Goal: Information Seeking & Learning: Find specific fact

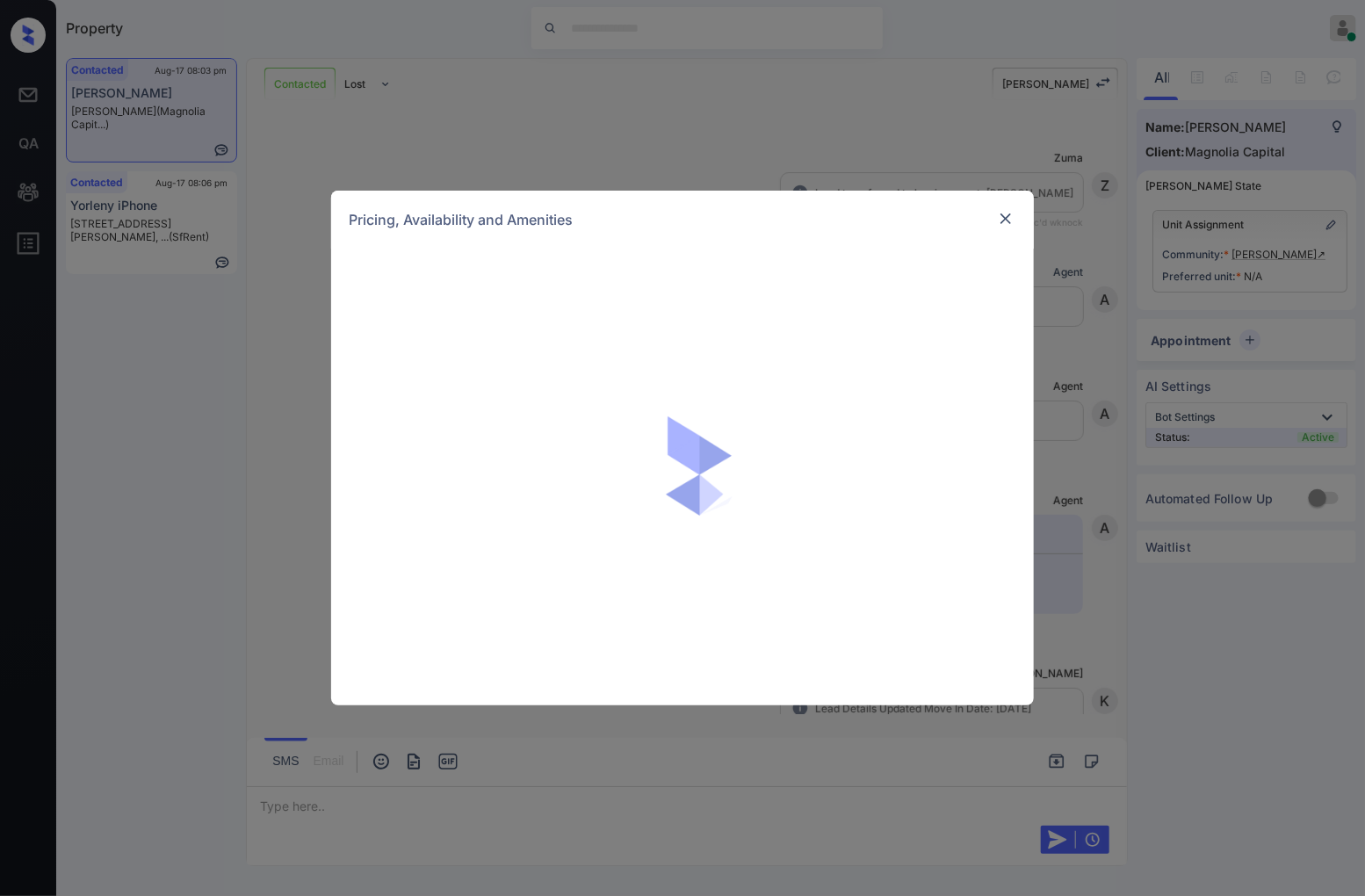
scroll to position [2743, 0]
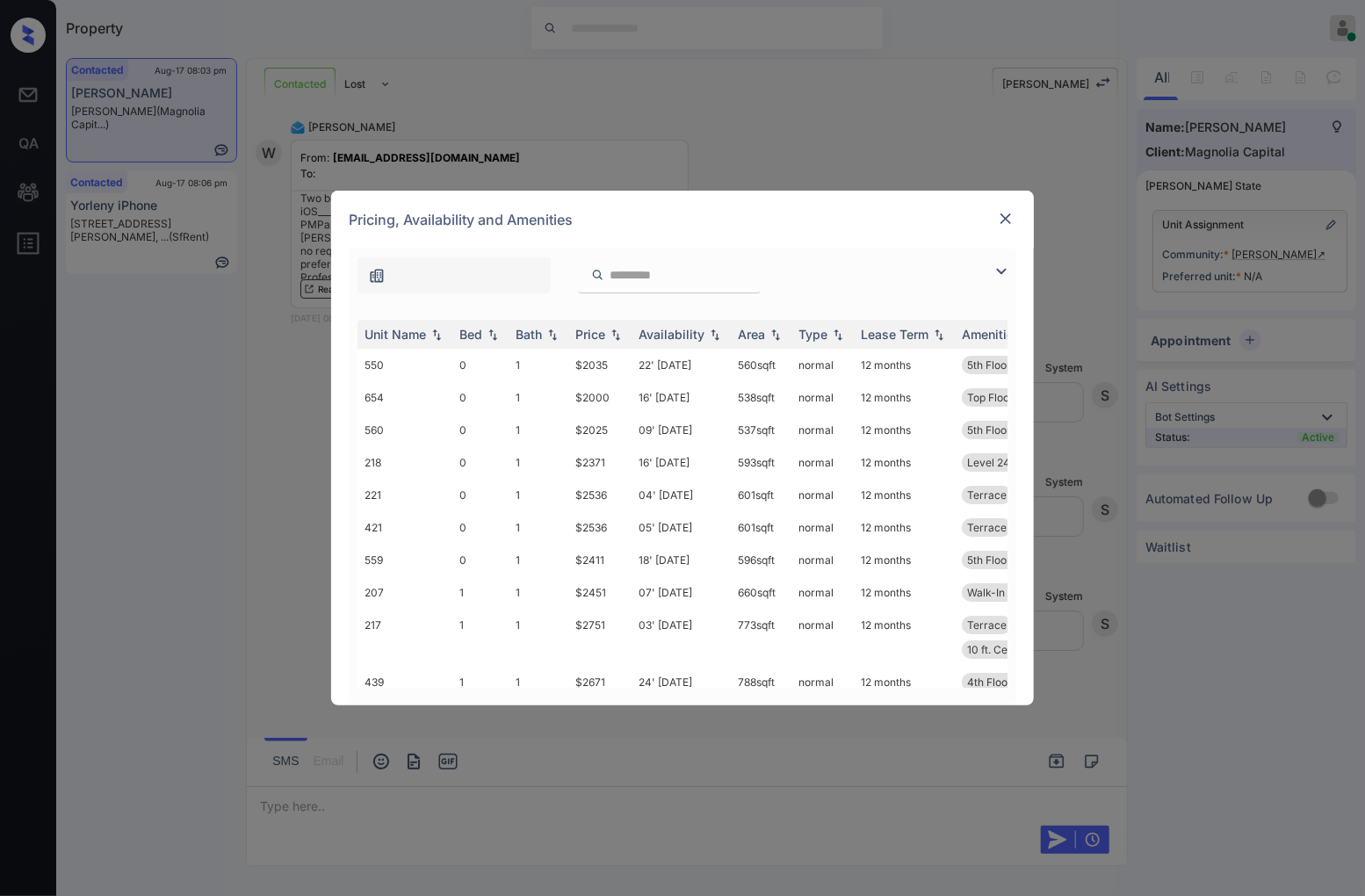
click at [1006, 213] on img at bounding box center [1006, 218] width 17 height 17
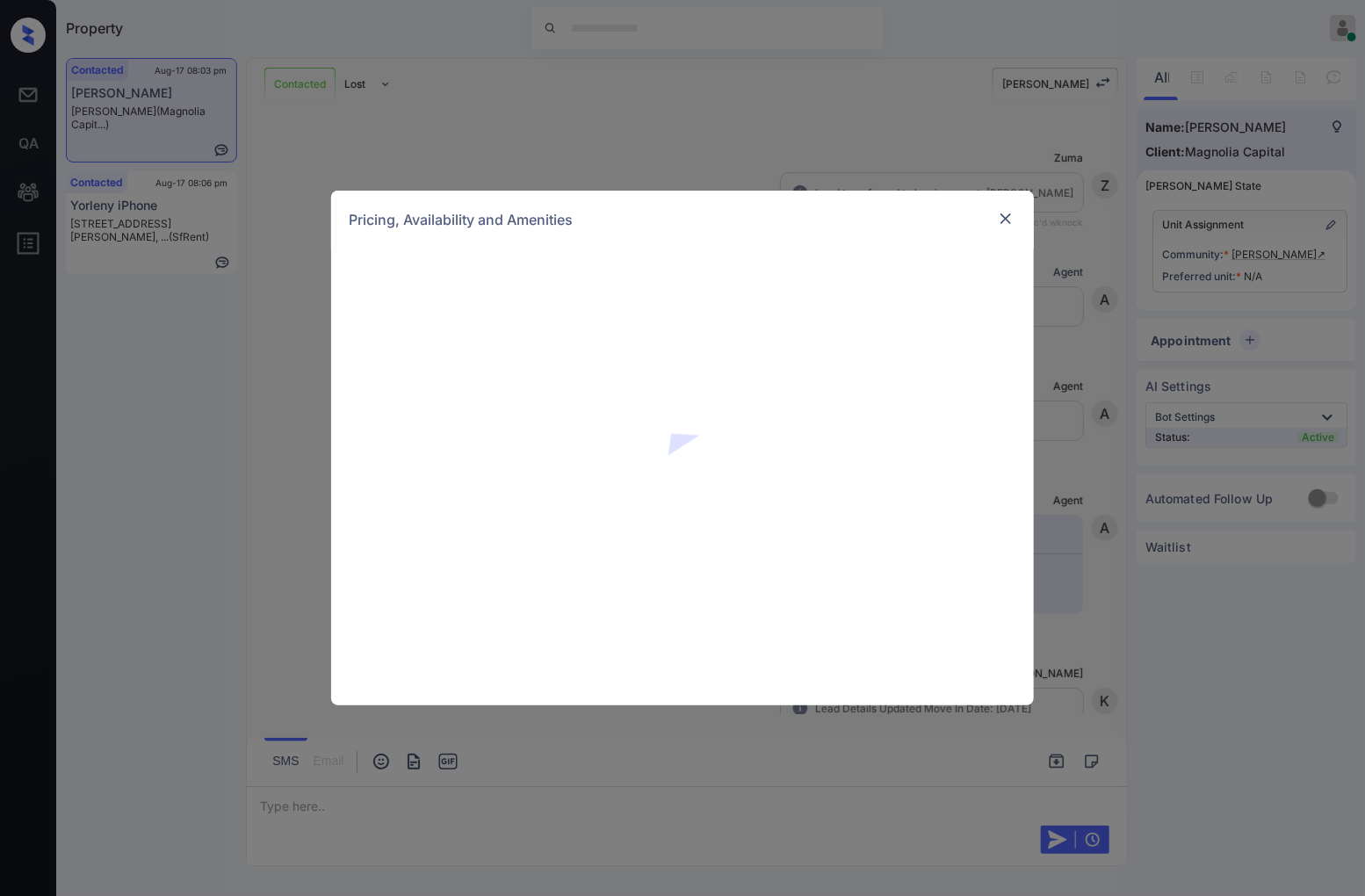
scroll to position [2743, 0]
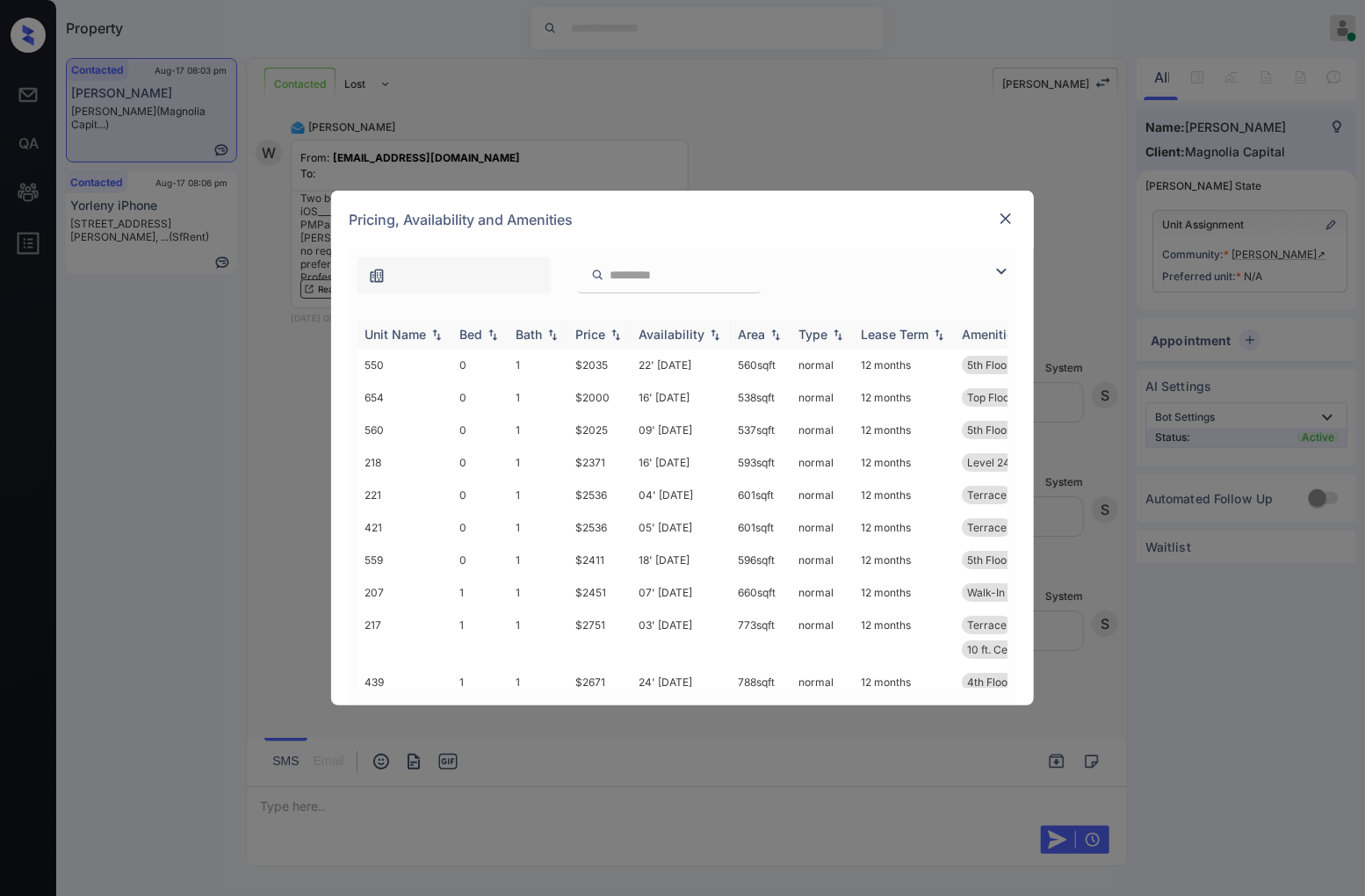
click at [617, 341] on th "Price" at bounding box center [600, 334] width 63 height 29
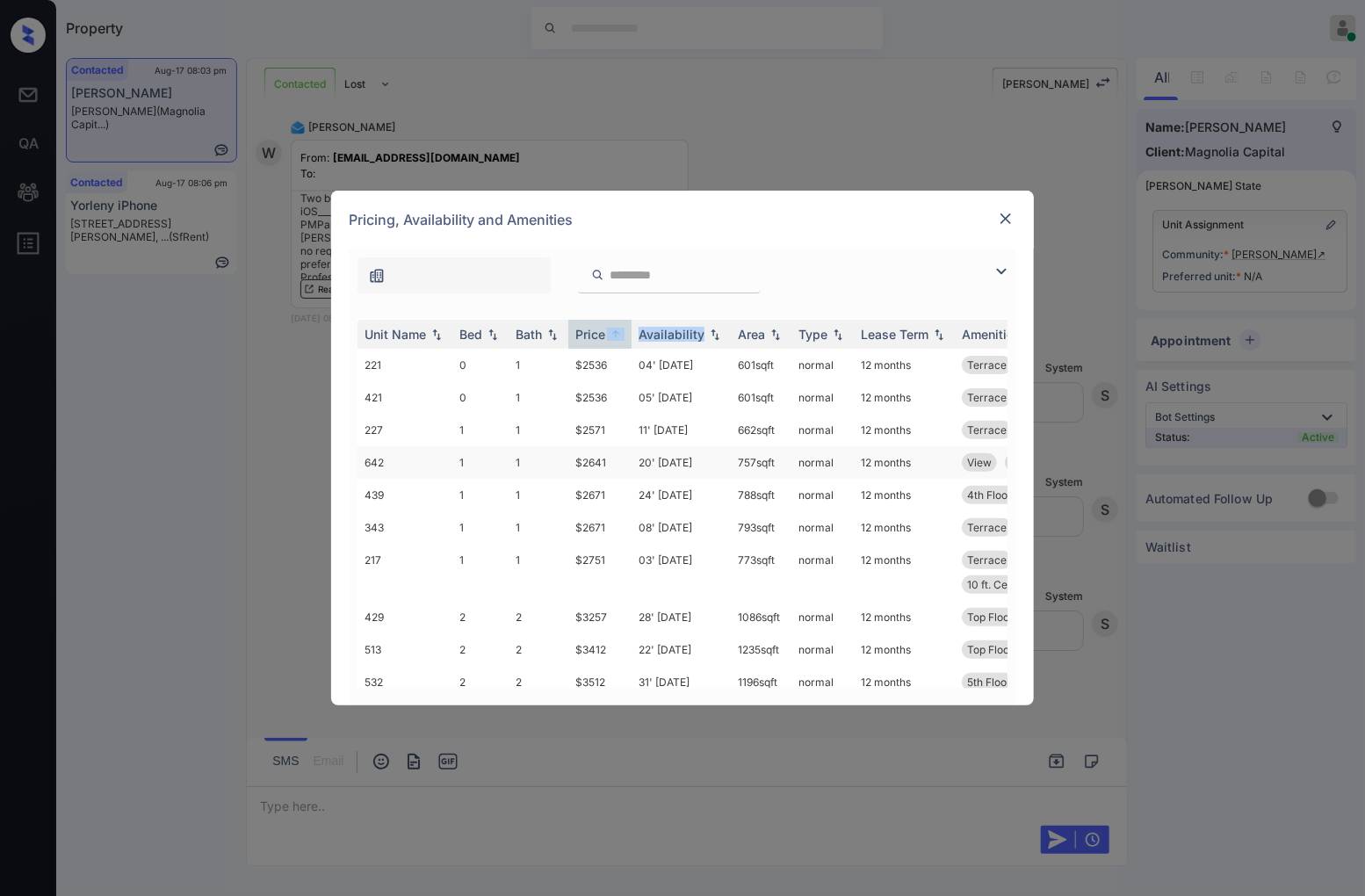
scroll to position [414, 0]
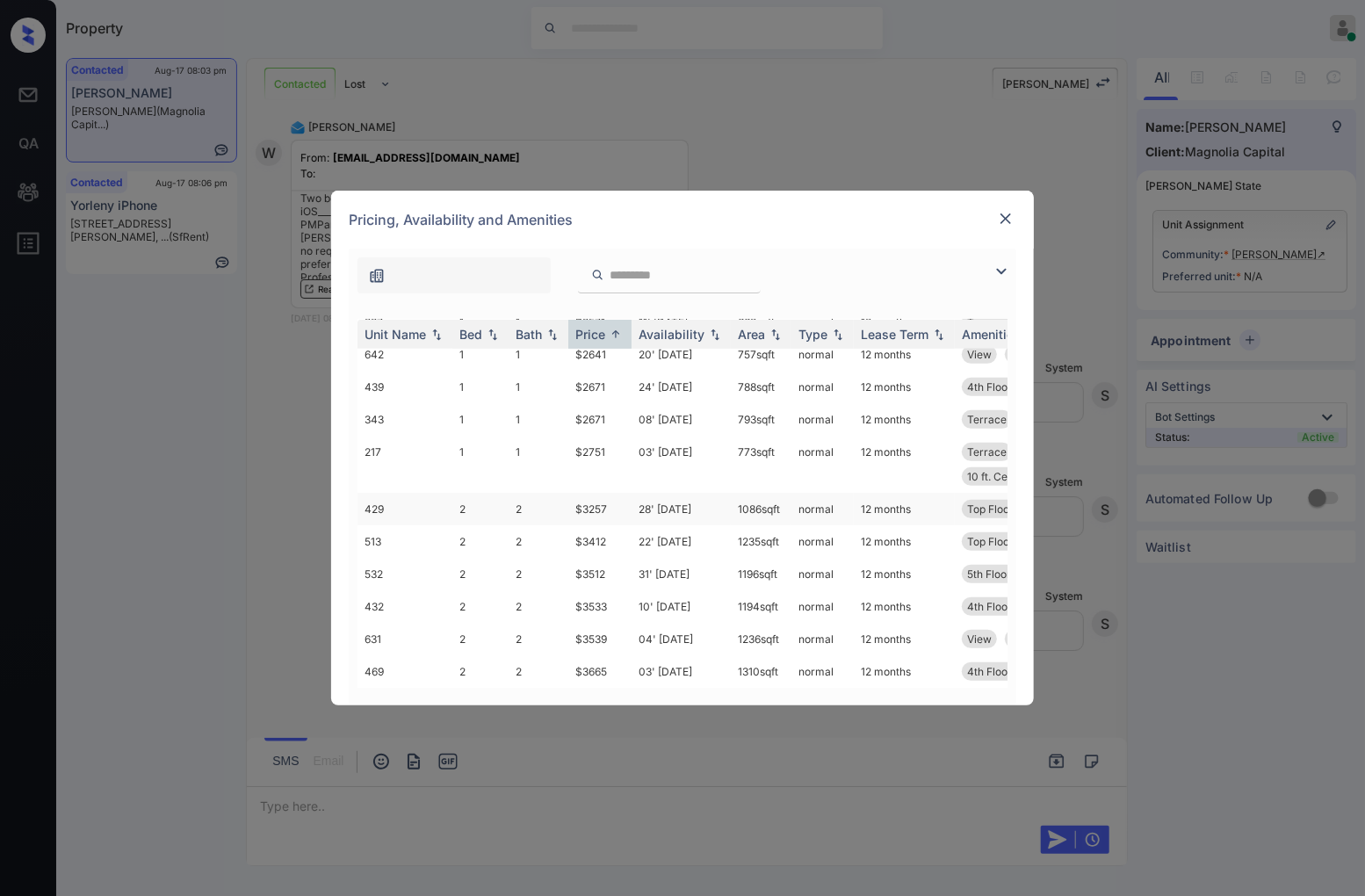
click at [613, 493] on td "$3257" at bounding box center [600, 509] width 63 height 33
drag, startPoint x: 613, startPoint y: 492, endPoint x: 574, endPoint y: 490, distance: 39.1
click at [574, 493] on td "$3257" at bounding box center [600, 509] width 63 height 33
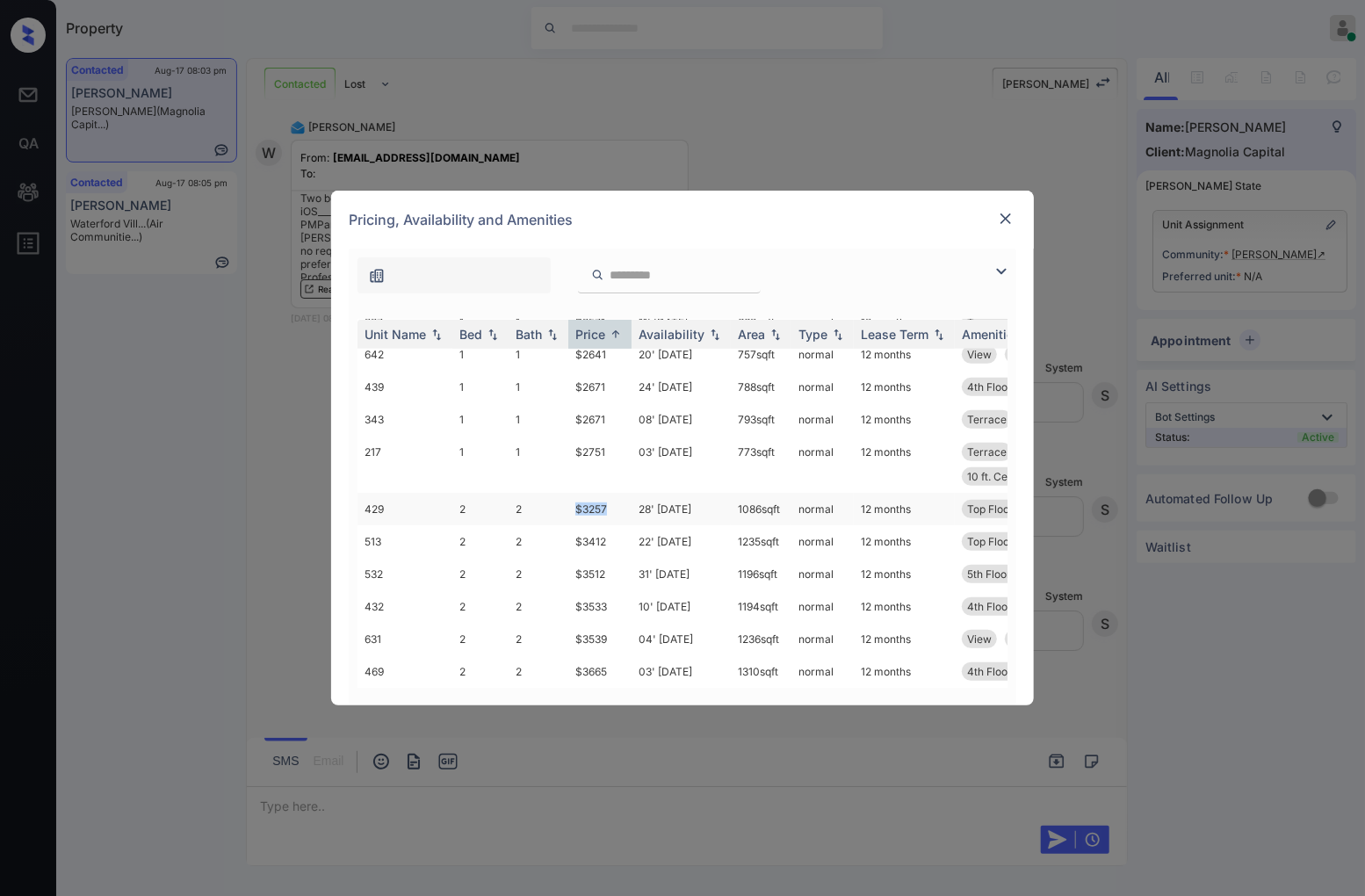
copy td "$3257"
click at [1005, 222] on img at bounding box center [1006, 218] width 17 height 17
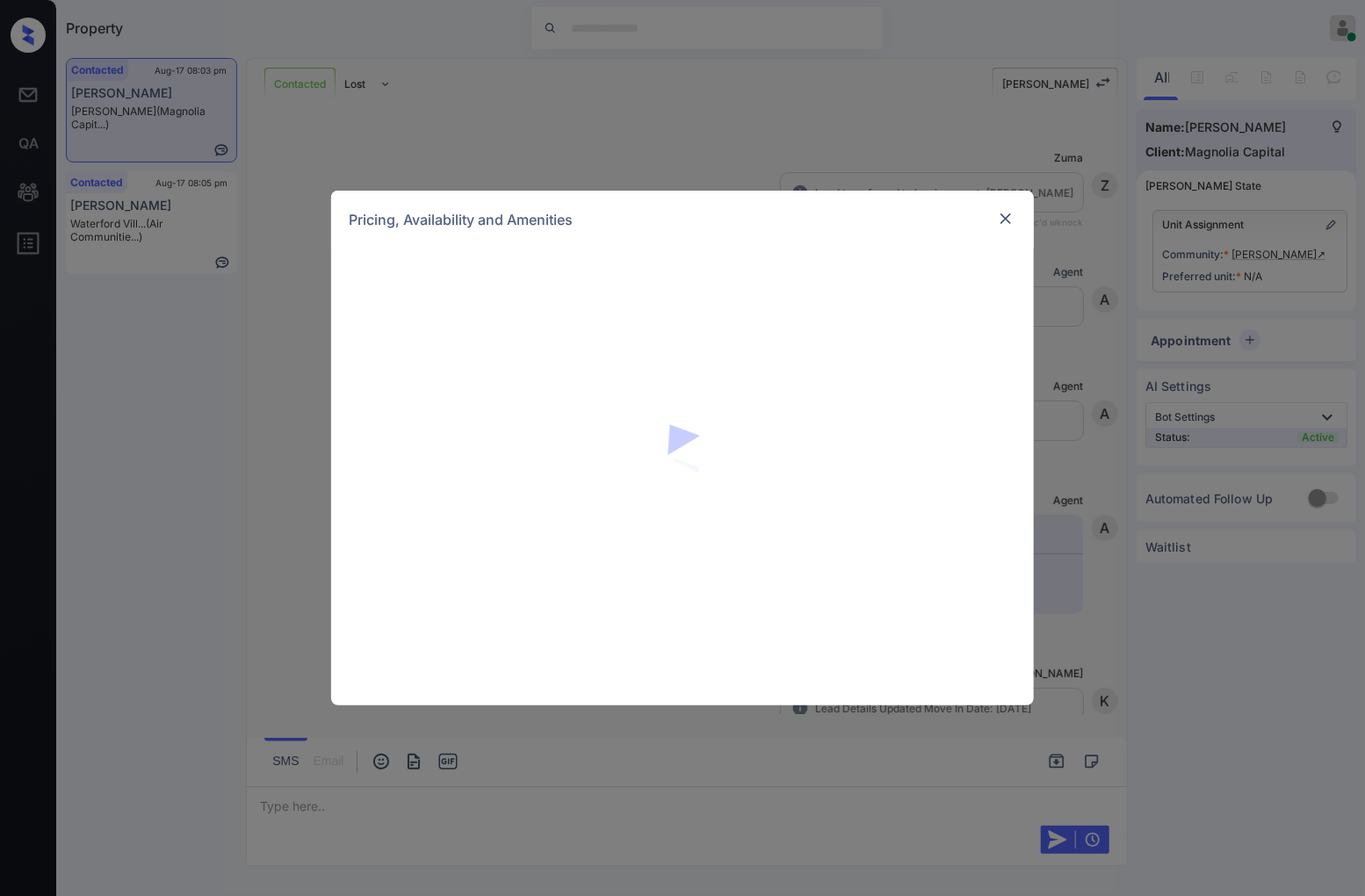
scroll to position [2743, 0]
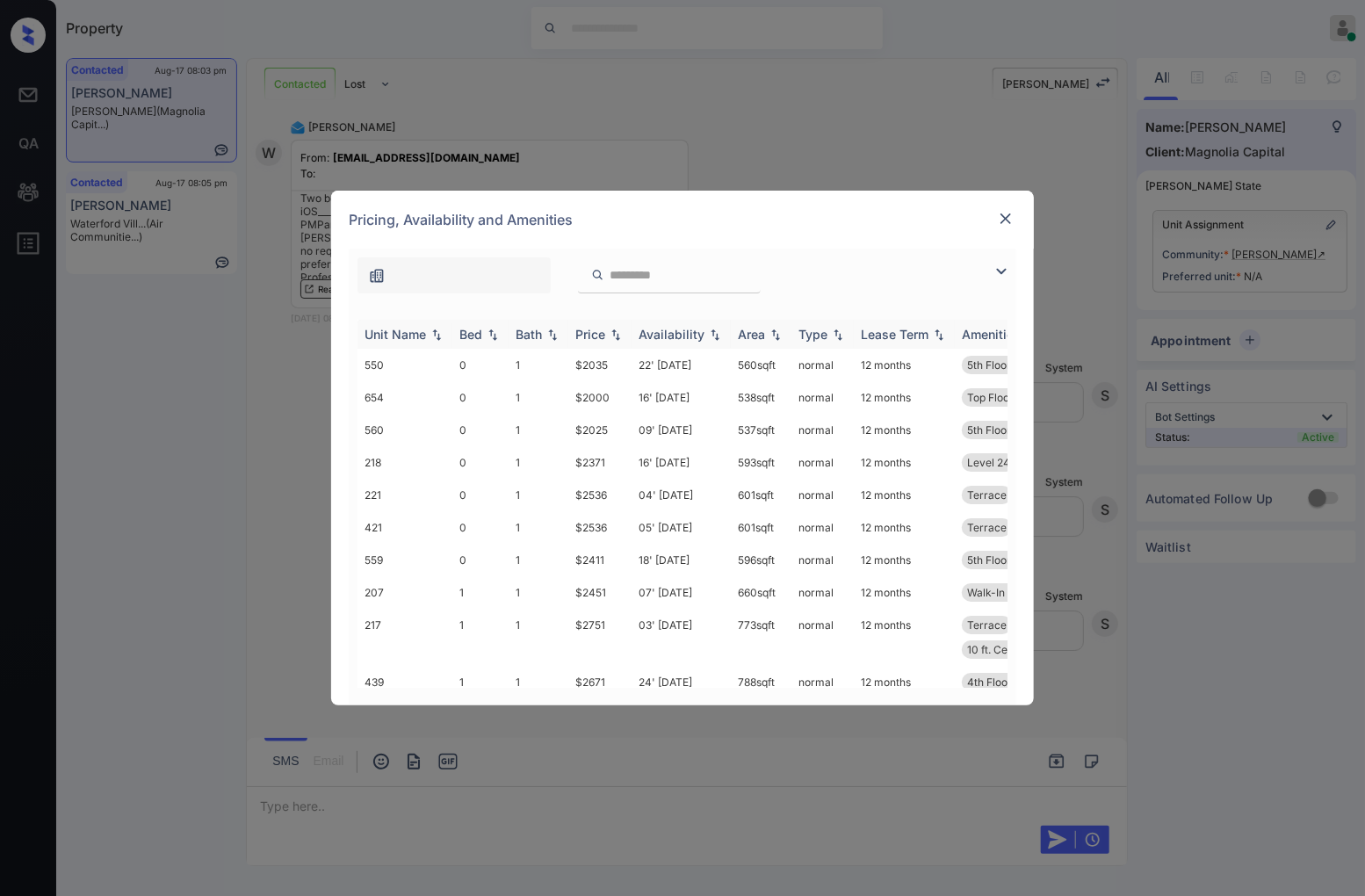
click at [617, 334] on img at bounding box center [615, 334] width 17 height 12
click at [617, 334] on img at bounding box center [615, 334] width 17 height 13
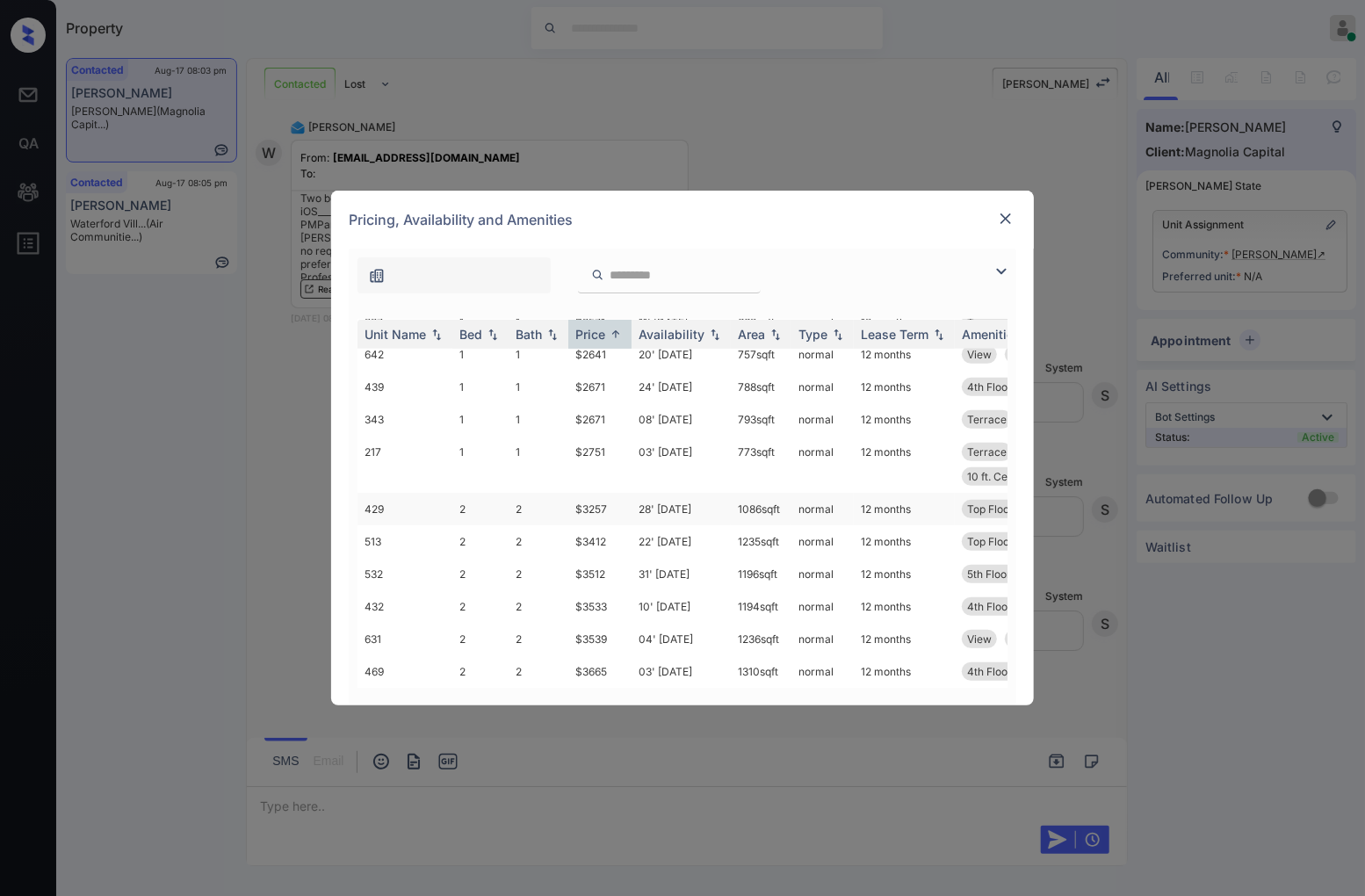
click at [609, 493] on td "$3257" at bounding box center [600, 509] width 63 height 33
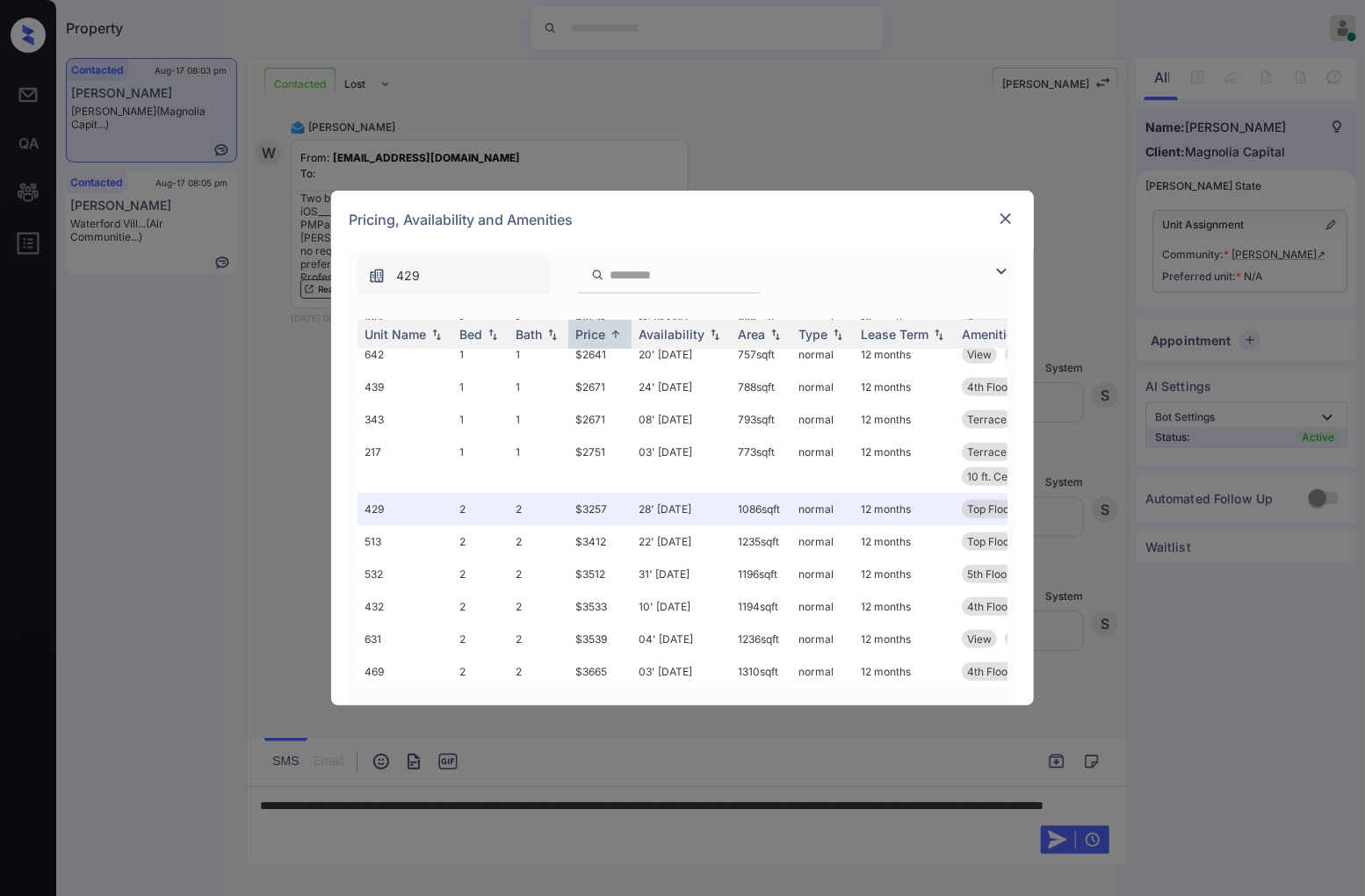
click at [1003, 213] on img at bounding box center [1006, 218] width 17 height 17
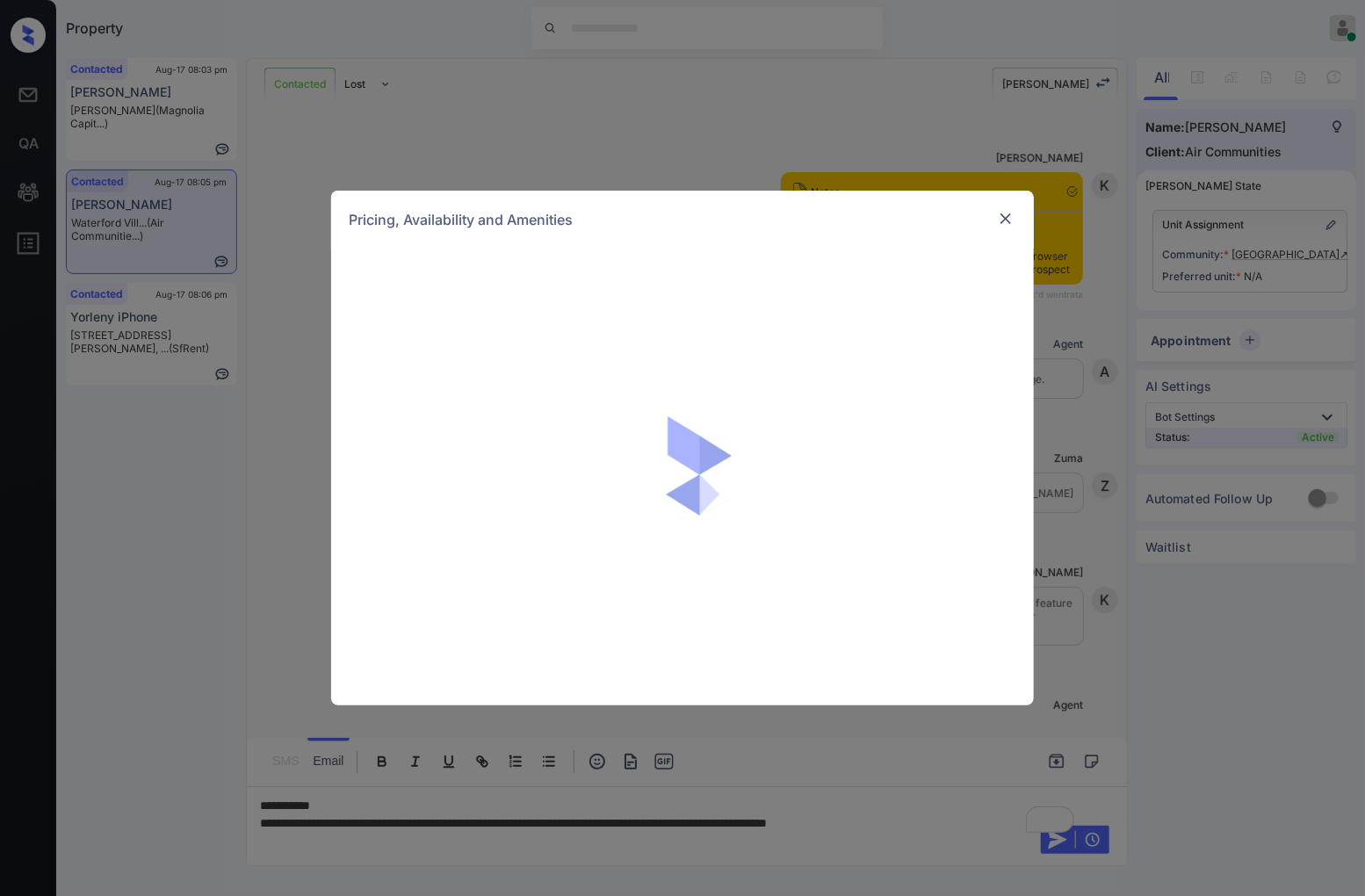
scroll to position [4791, 0]
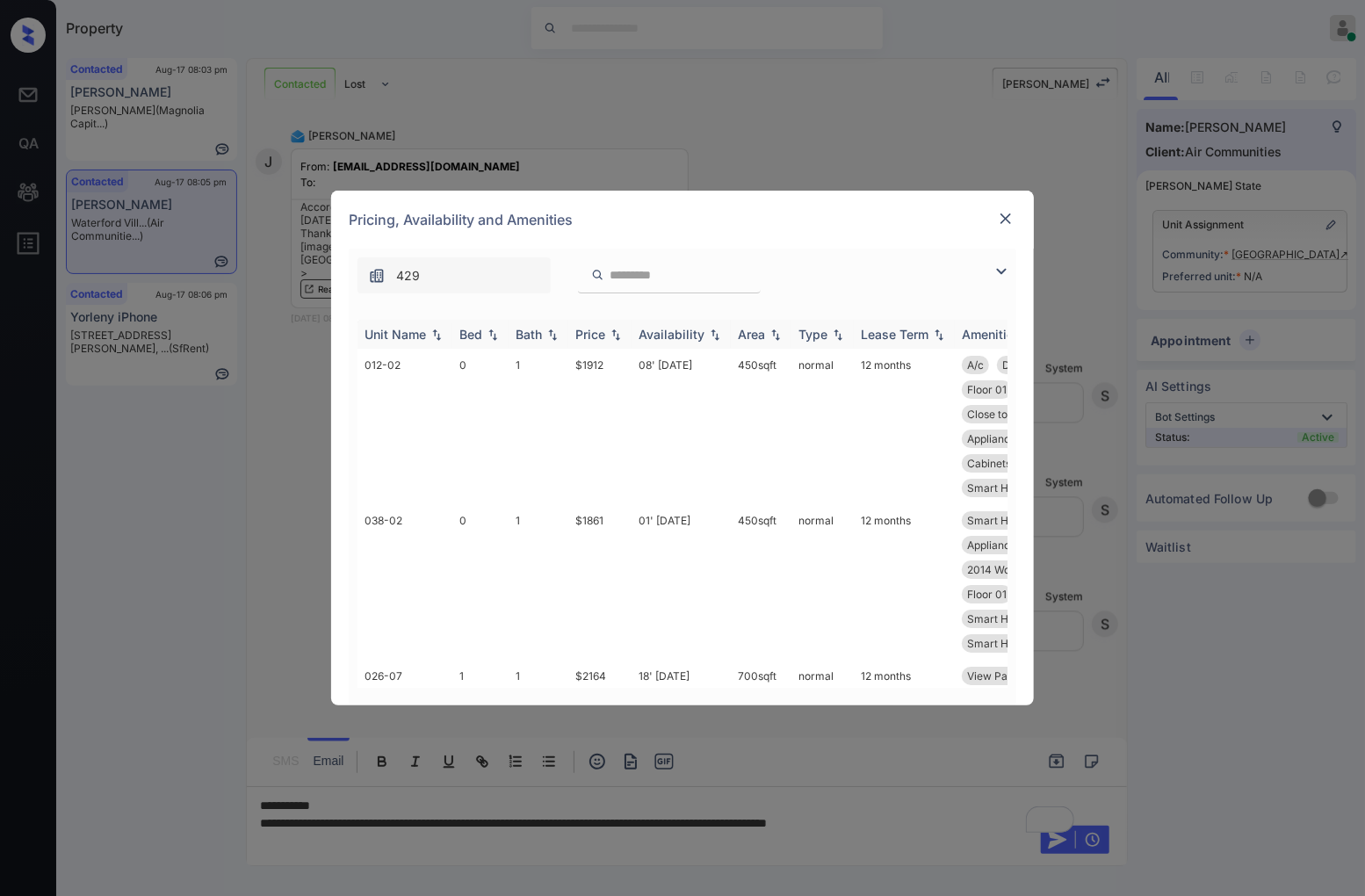
click at [615, 336] on img at bounding box center [615, 334] width 17 height 12
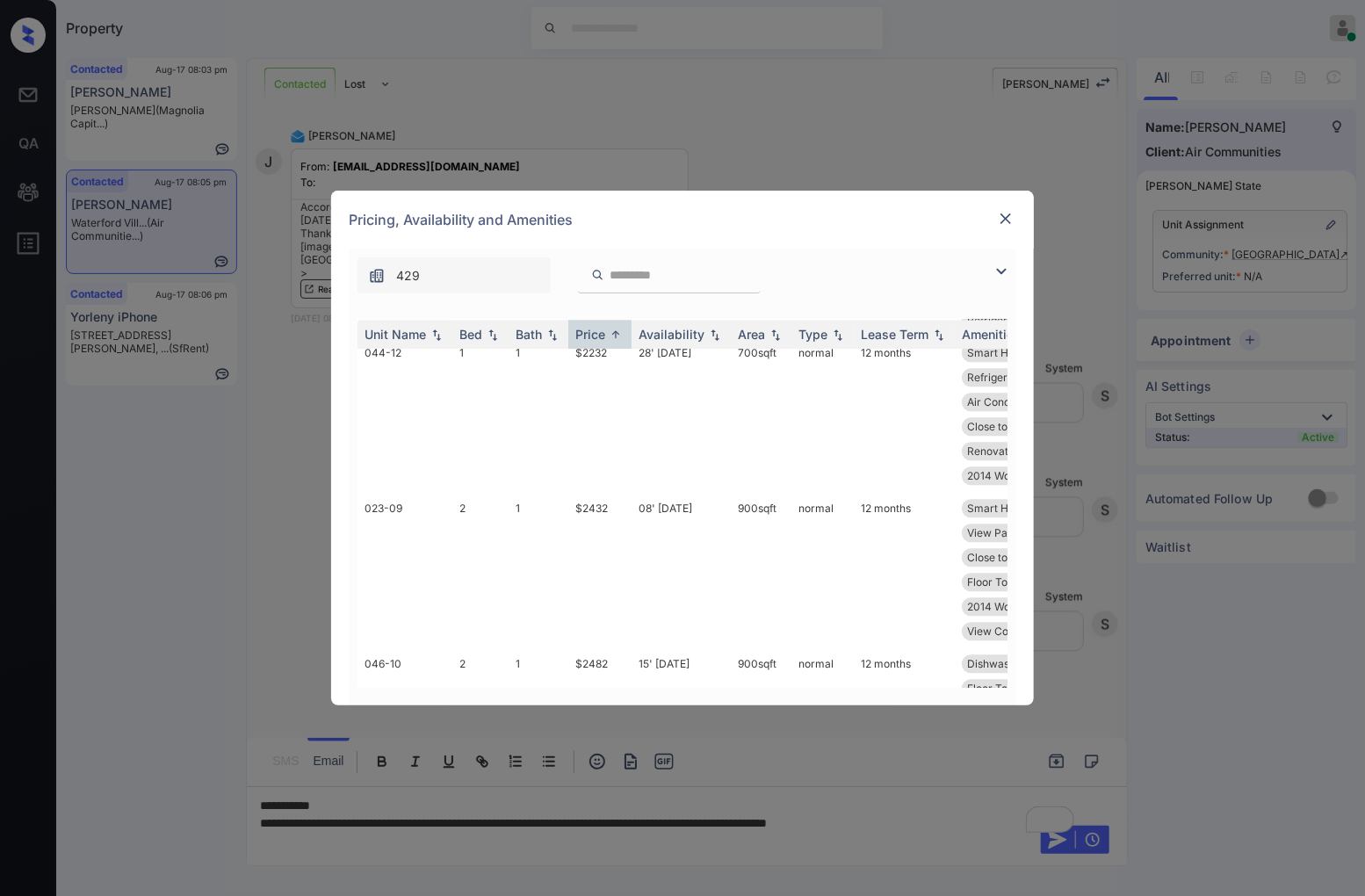
scroll to position [1952, 0]
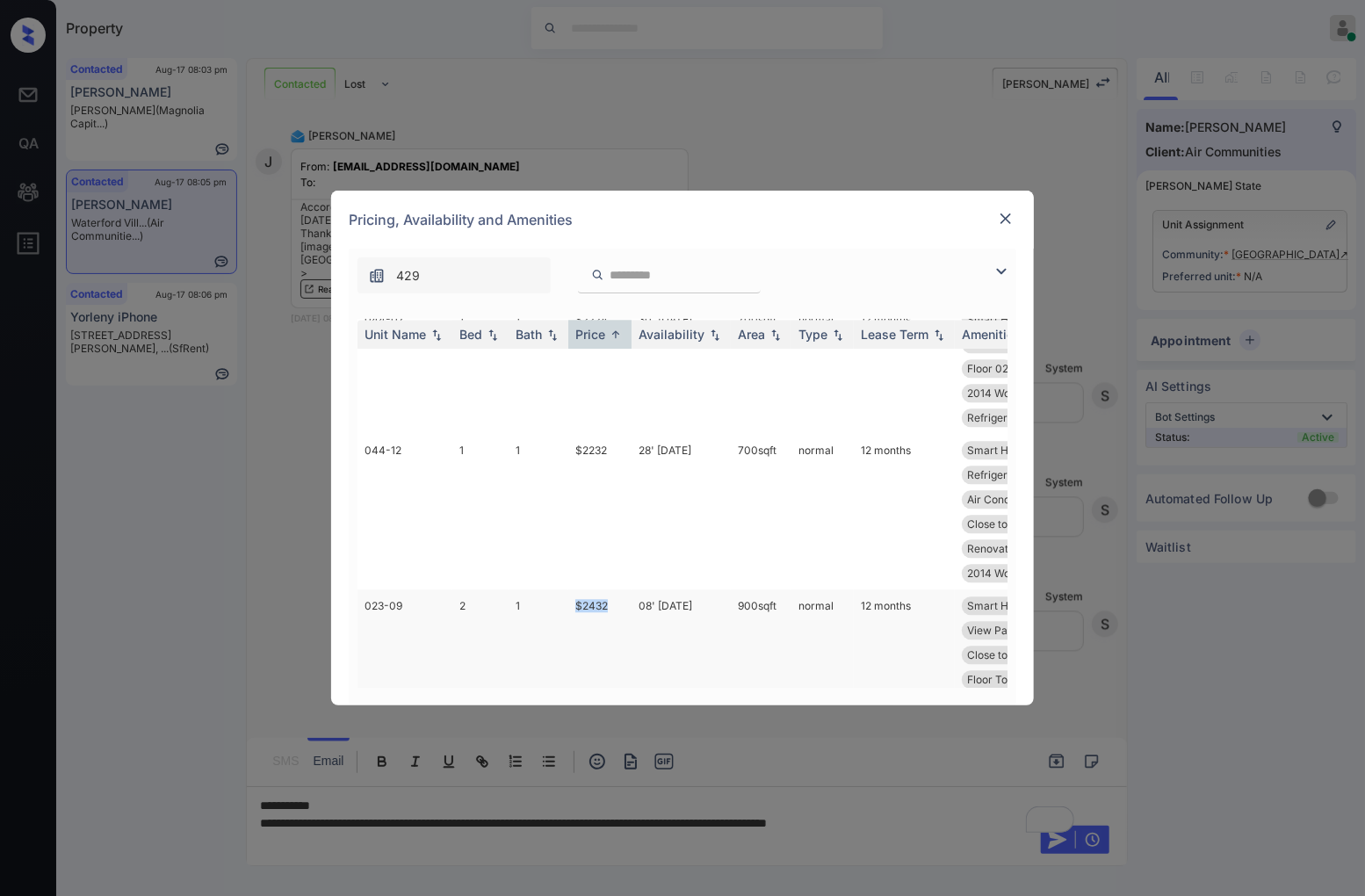
drag, startPoint x: 627, startPoint y: 576, endPoint x: 572, endPoint y: 567, distance: 55.7
click at [572, 589] on td "$2432" at bounding box center [600, 667] width 63 height 155
copy td "$2432"
click at [1006, 211] on img at bounding box center [1006, 218] width 17 height 17
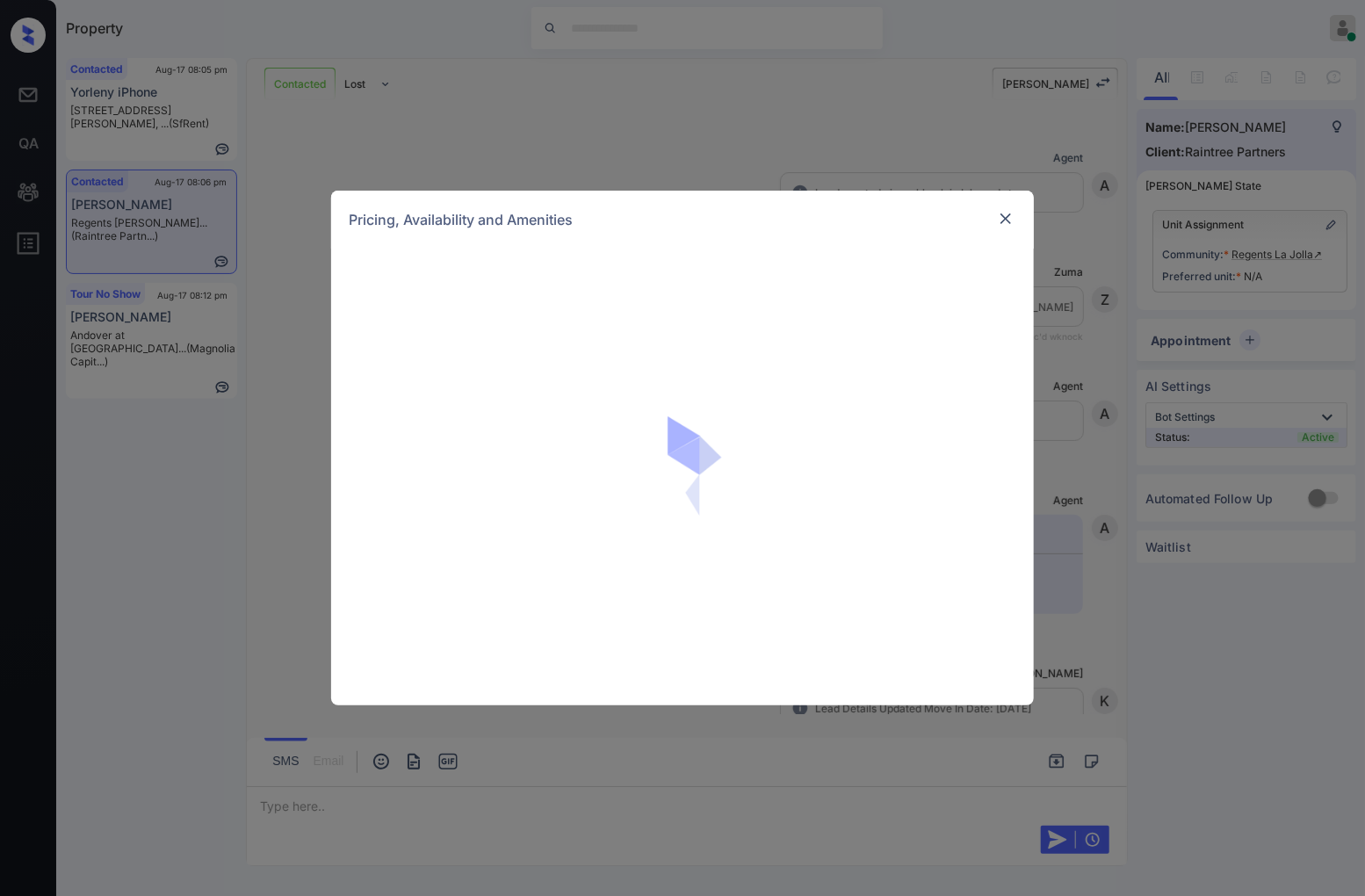
scroll to position [2930, 0]
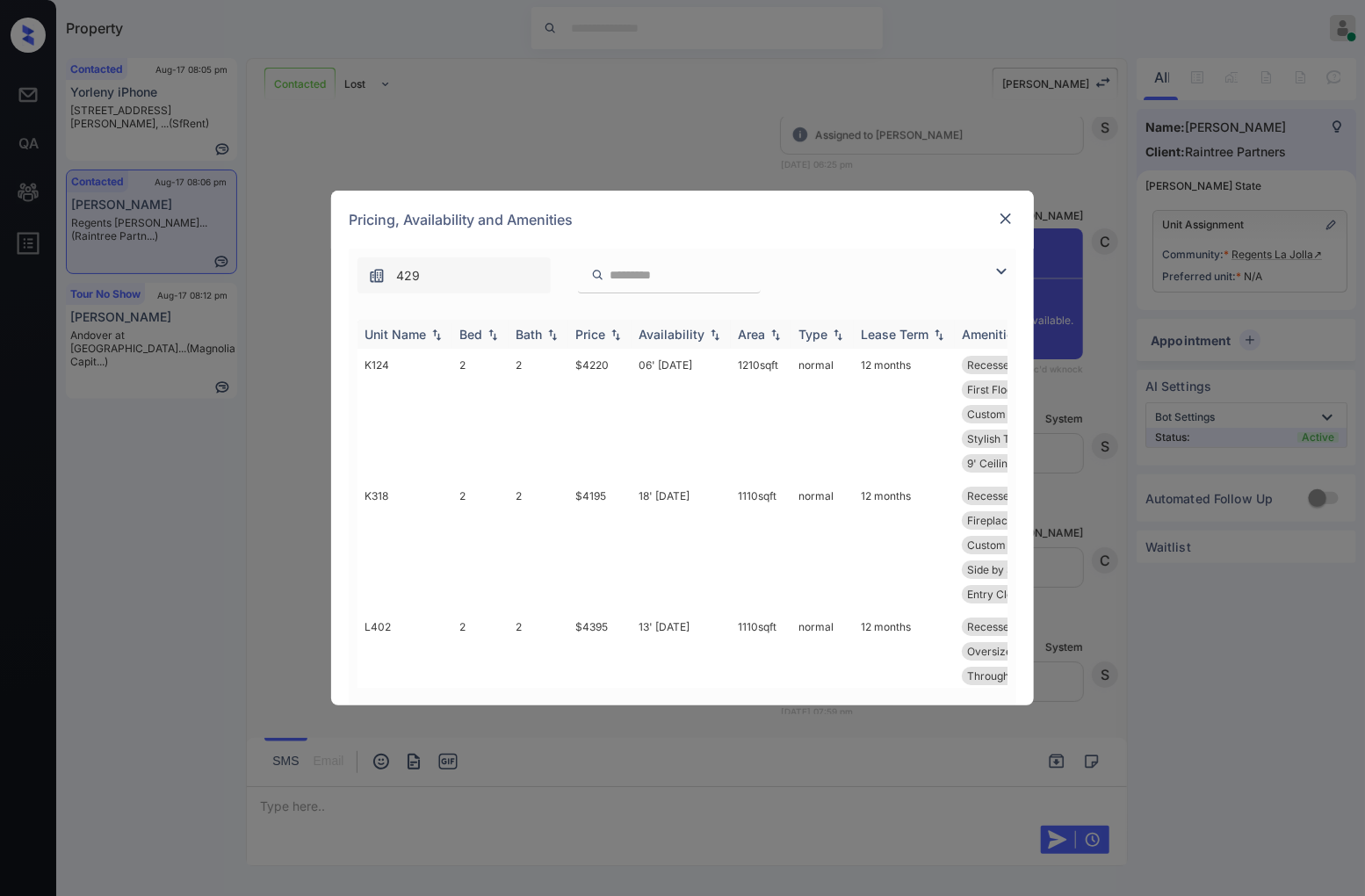
click at [612, 338] on img at bounding box center [615, 334] width 17 height 12
click at [612, 338] on img at bounding box center [615, 334] width 17 height 13
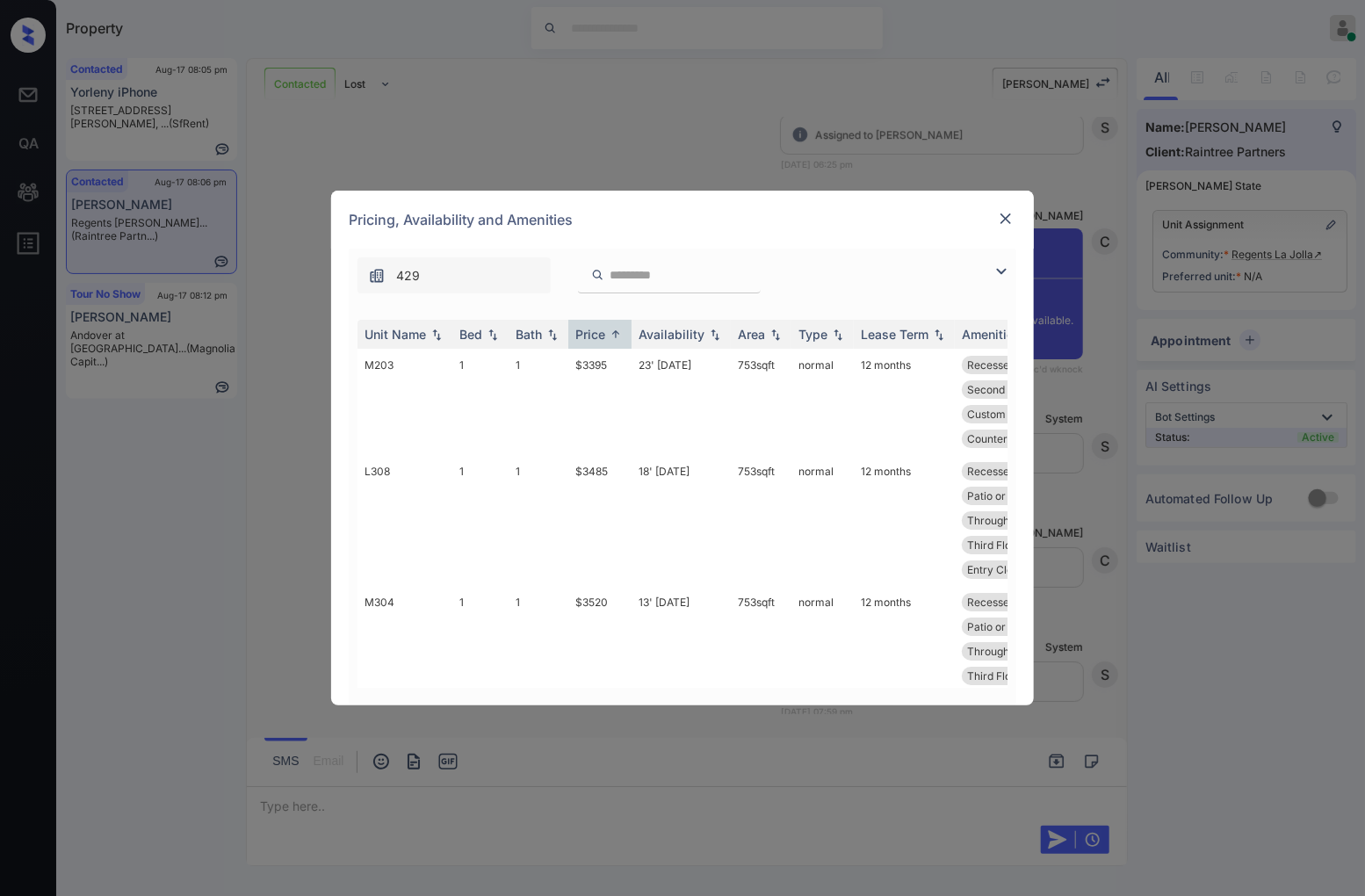
click at [1006, 221] on img at bounding box center [1006, 218] width 17 height 17
